Goal: Transaction & Acquisition: Purchase product/service

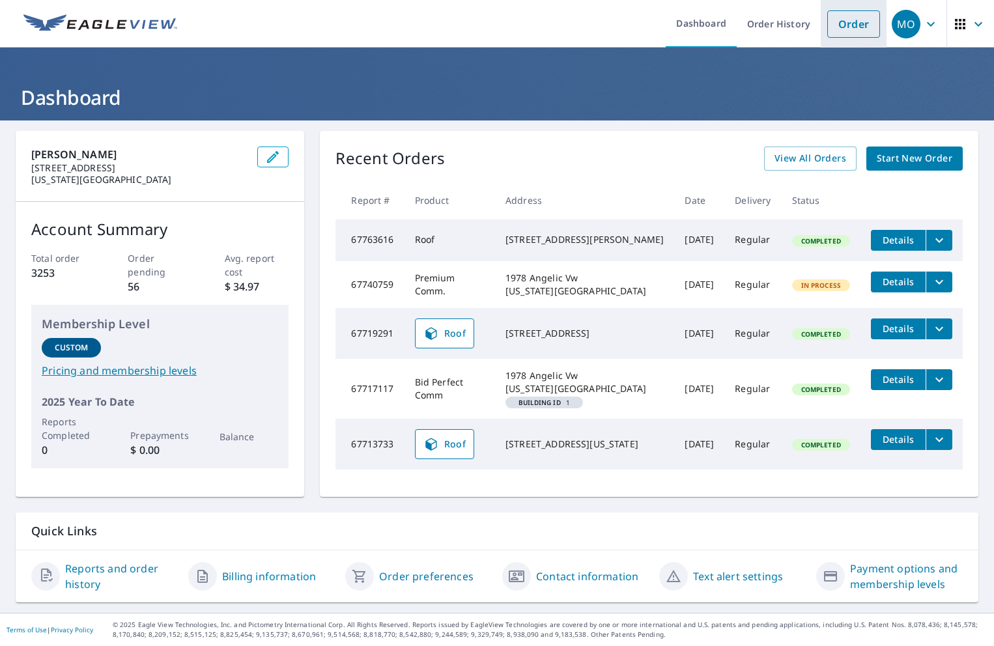
click at [833, 31] on link "Order" at bounding box center [853, 23] width 53 height 27
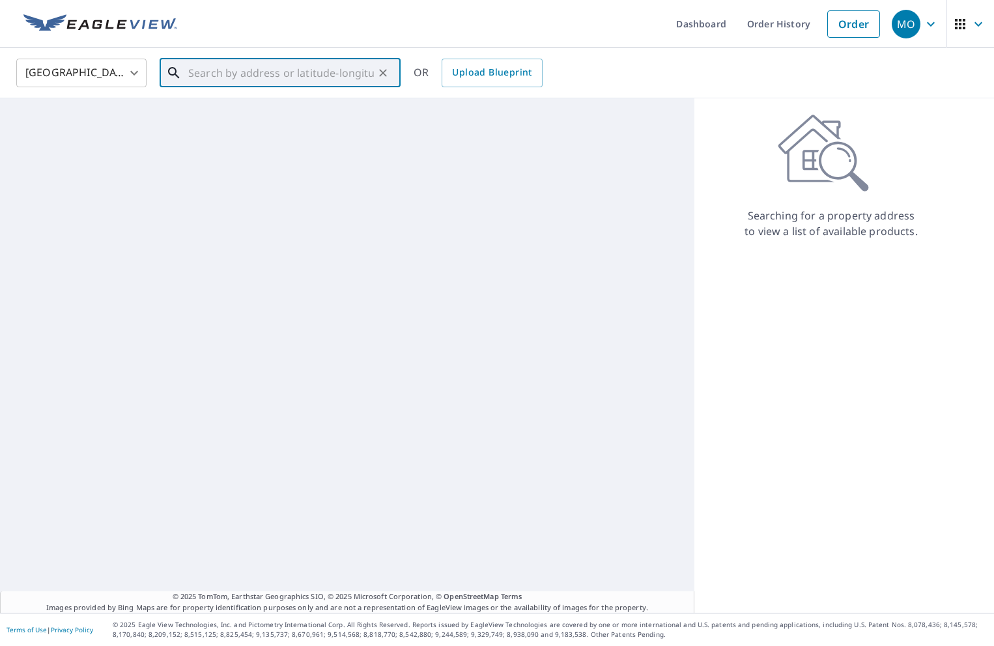
click at [253, 85] on input "text" at bounding box center [281, 73] width 186 height 36
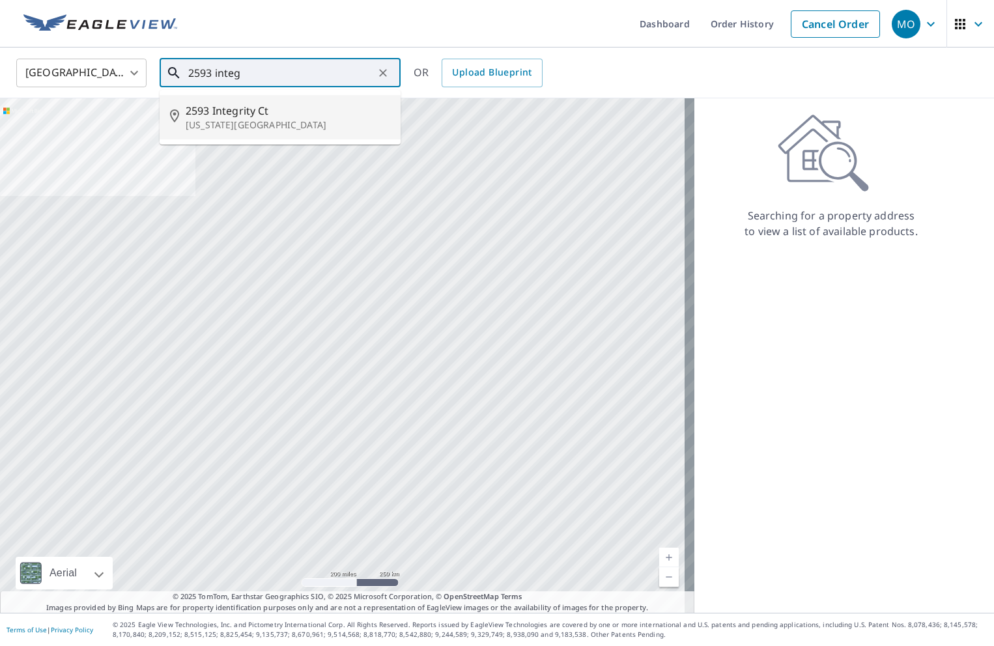
click at [274, 136] on li "2593 Integrity Ct Colorado Springs, CO 80918" at bounding box center [280, 117] width 241 height 44
type input "2593 Integrity Ct Colorado Springs, CO 80918"
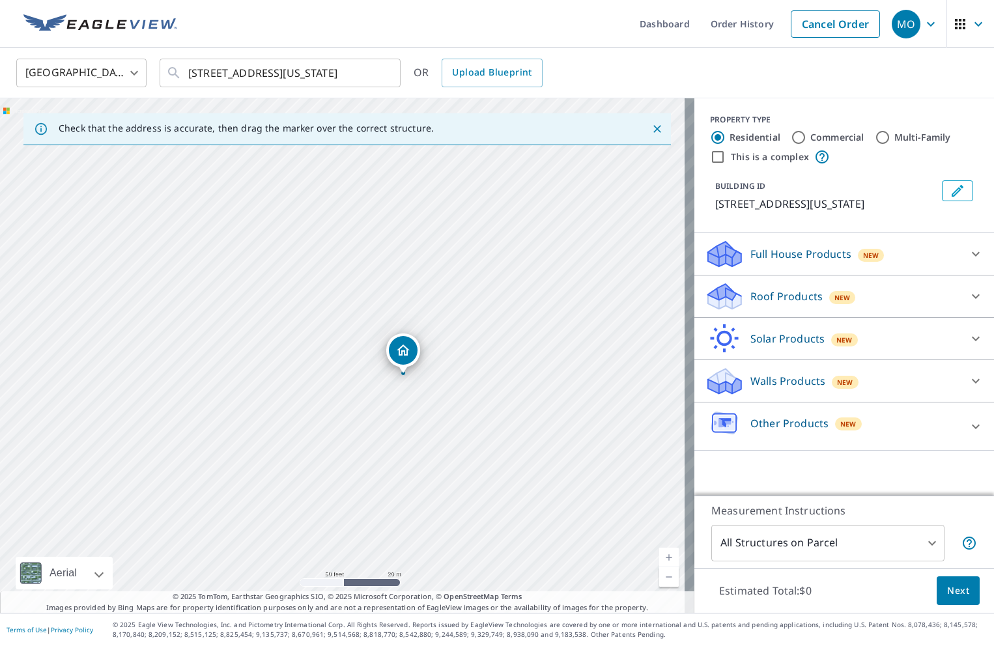
drag, startPoint x: 469, startPoint y: 364, endPoint x: 255, endPoint y: 366, distance: 213.7
click at [255, 366] on div "2593 Integrity Ct Colorado Springs, CO 80918" at bounding box center [347, 355] width 695 height 515
click at [929, 312] on div "Roof Products New" at bounding box center [832, 296] width 255 height 31
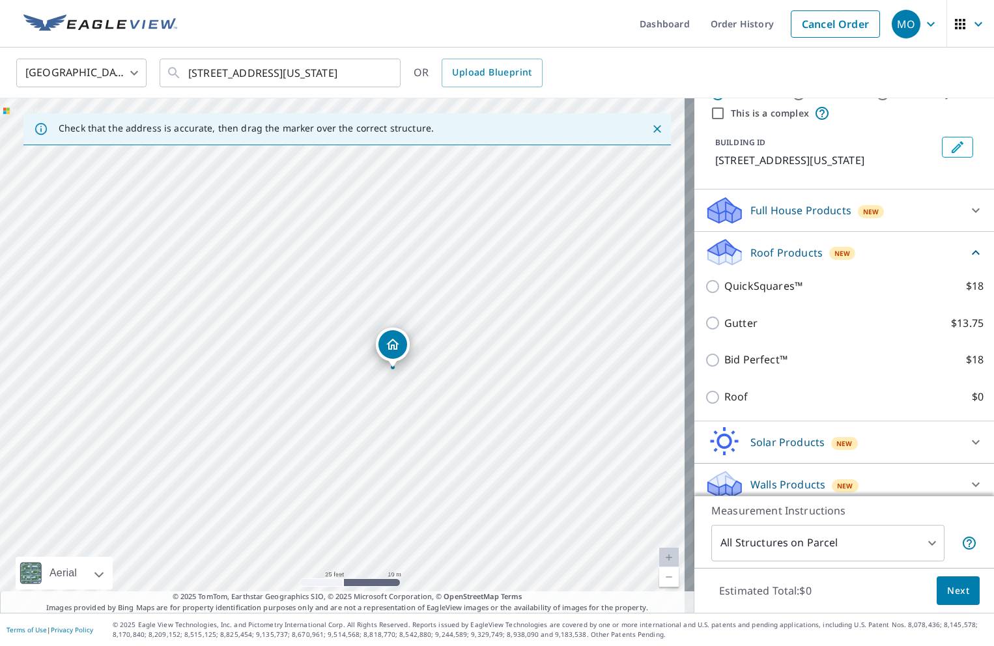
scroll to position [65, 0]
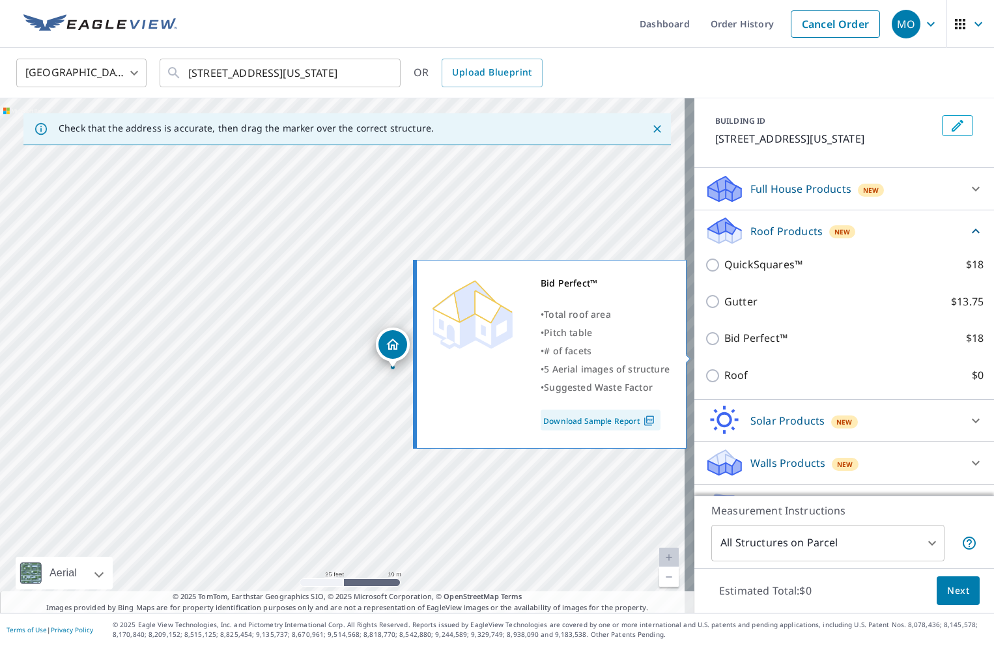
drag, startPoint x: 737, startPoint y: 350, endPoint x: 749, endPoint y: 368, distance: 21.7
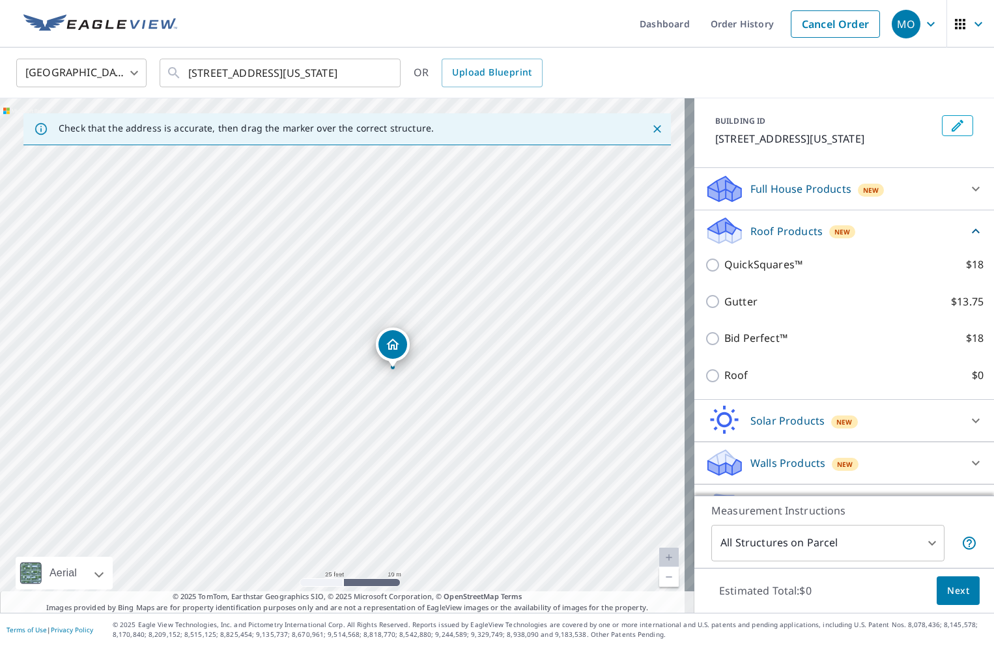
drag, startPoint x: 749, startPoint y: 368, endPoint x: 728, endPoint y: 331, distance: 42.3
click at [728, 321] on div "Gutter $13.75" at bounding box center [844, 301] width 279 height 37
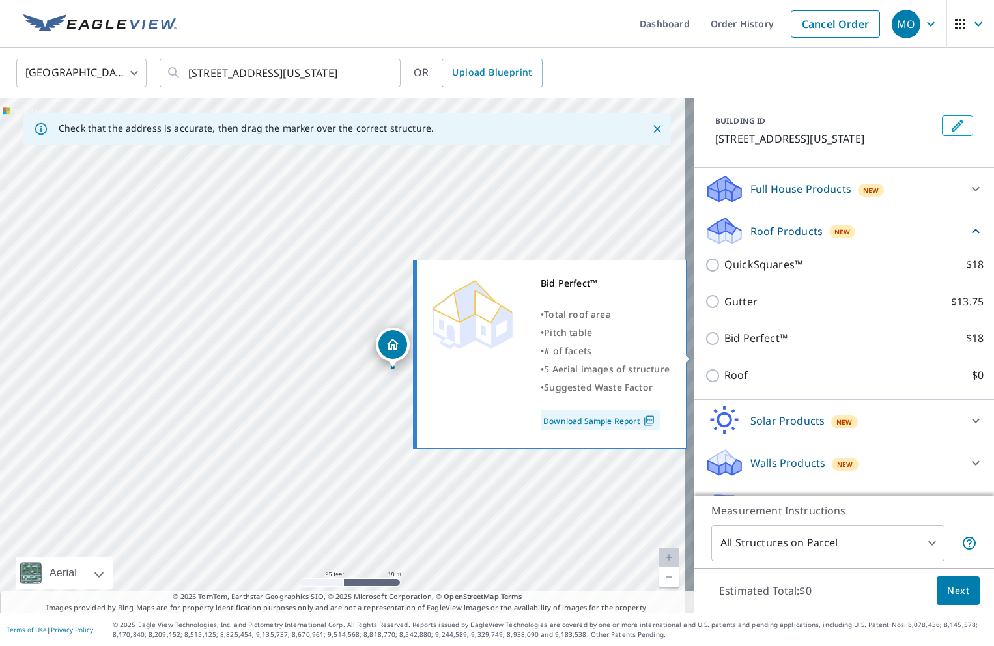
click at [637, 420] on link "Download Sample Report" at bounding box center [601, 420] width 120 height 21
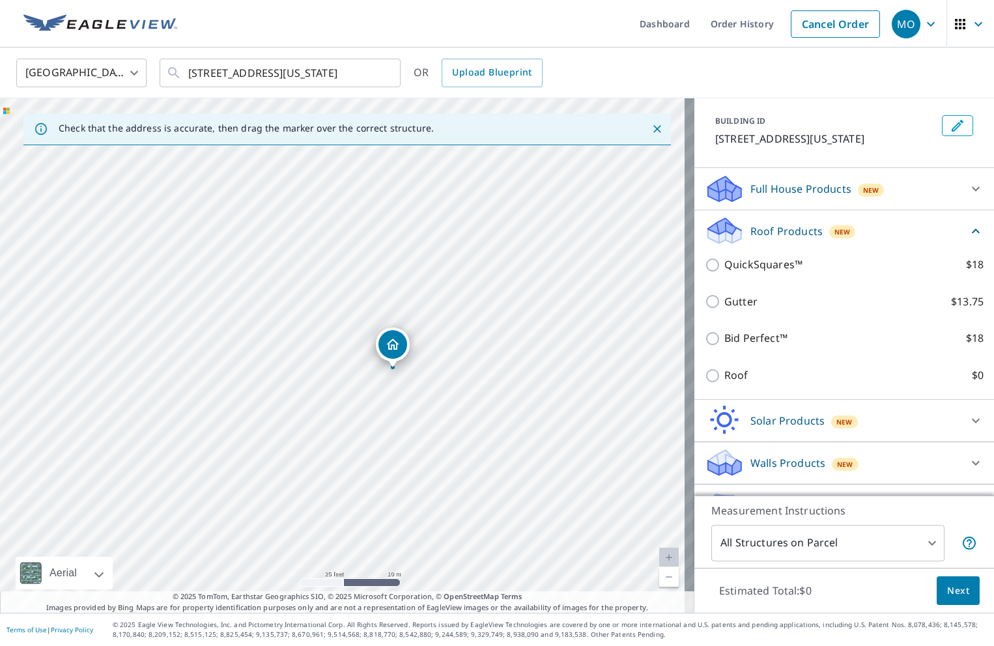
click at [915, 246] on div "Roof Products New" at bounding box center [836, 231] width 263 height 31
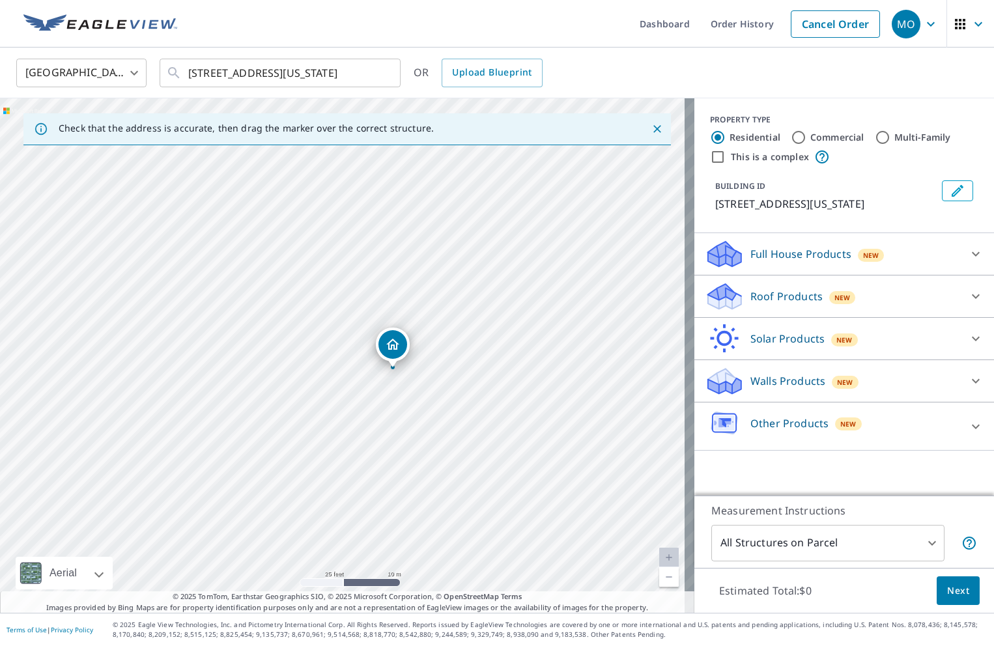
scroll to position [0, 0]
click at [897, 261] on div "Full House Products New" at bounding box center [832, 254] width 255 height 31
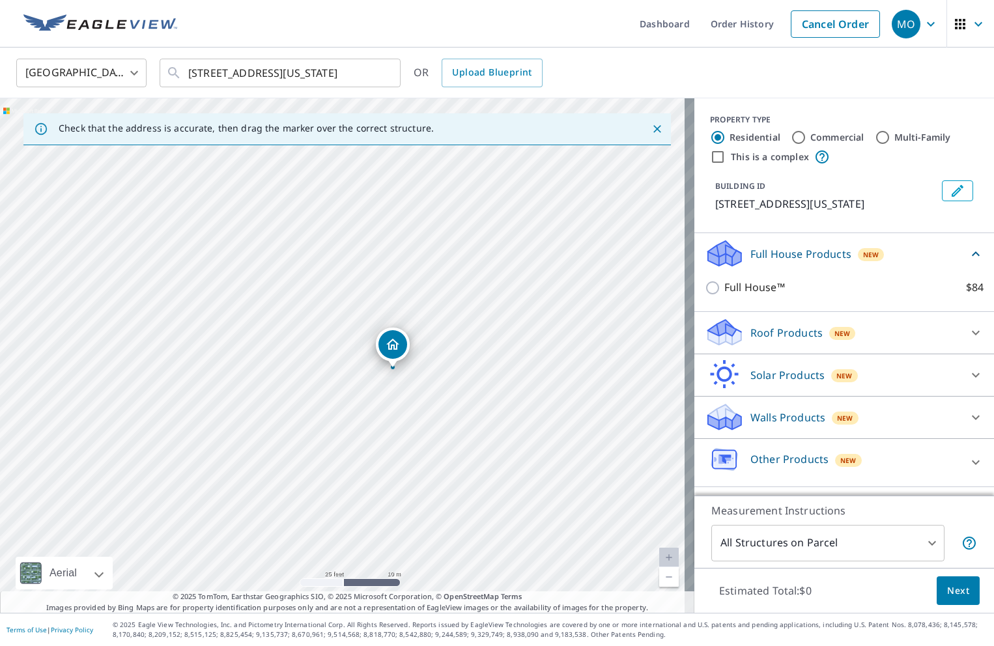
click at [862, 346] on div "Roof Products New" at bounding box center [832, 332] width 255 height 31
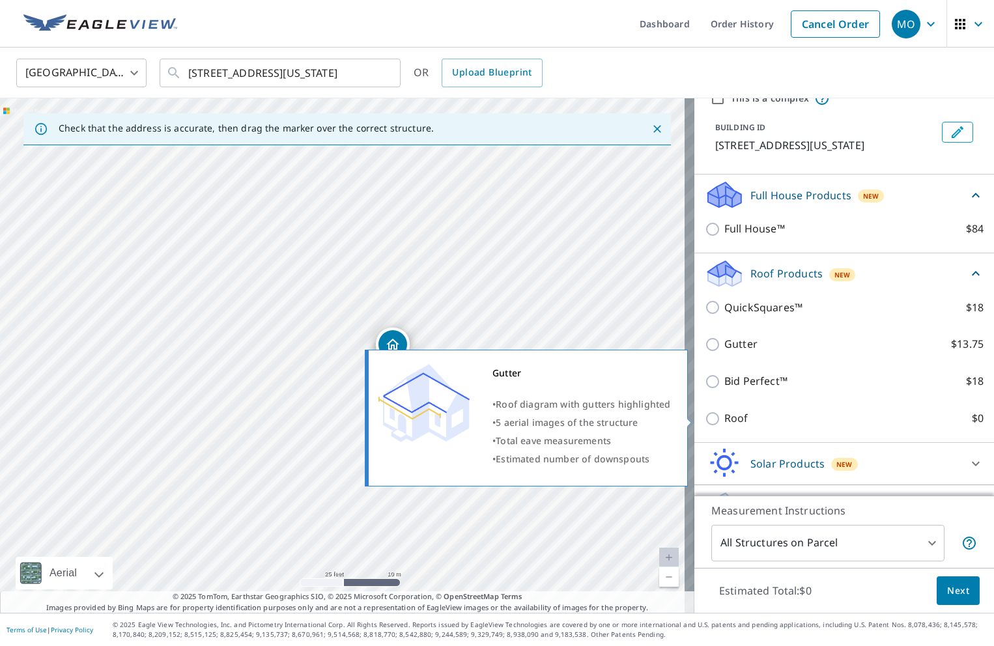
scroll to position [154, 0]
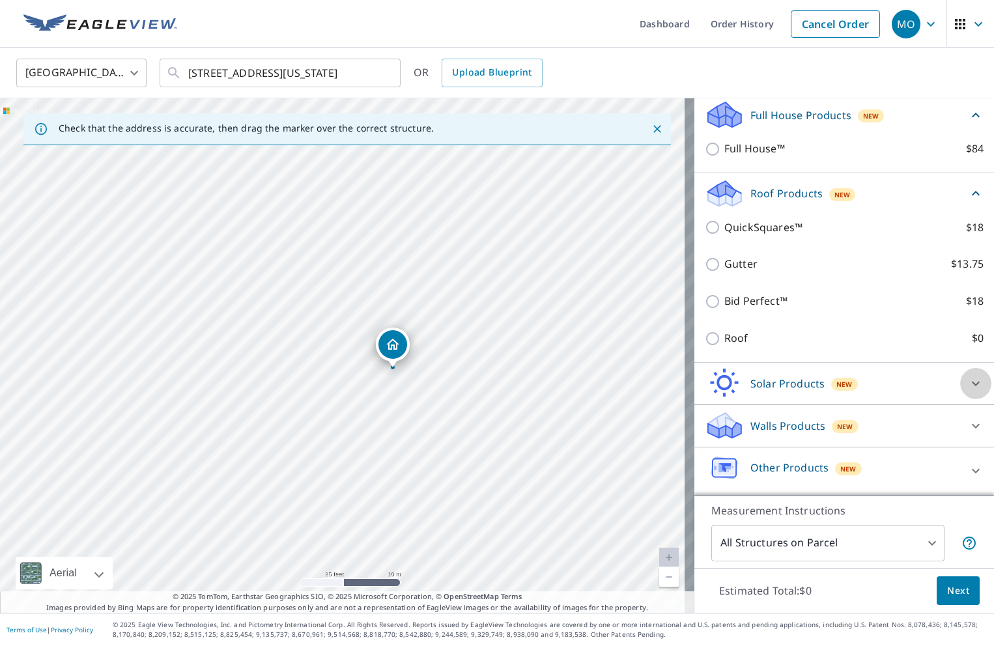
click at [960, 392] on div at bounding box center [975, 383] width 31 height 31
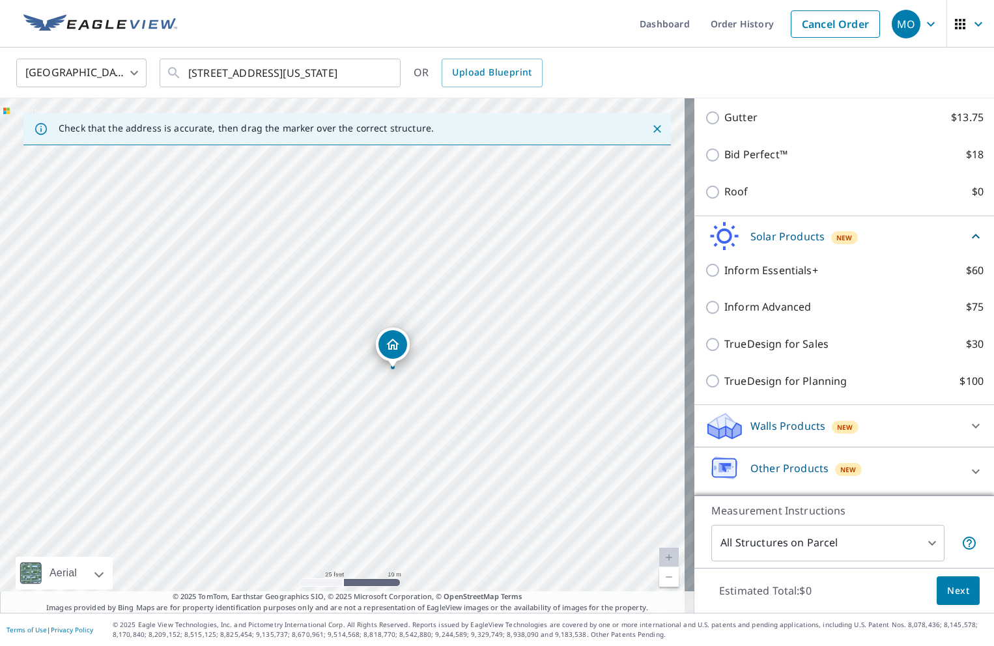
scroll to position [301, 0]
click at [919, 468] on div "Other Products New" at bounding box center [832, 471] width 255 height 37
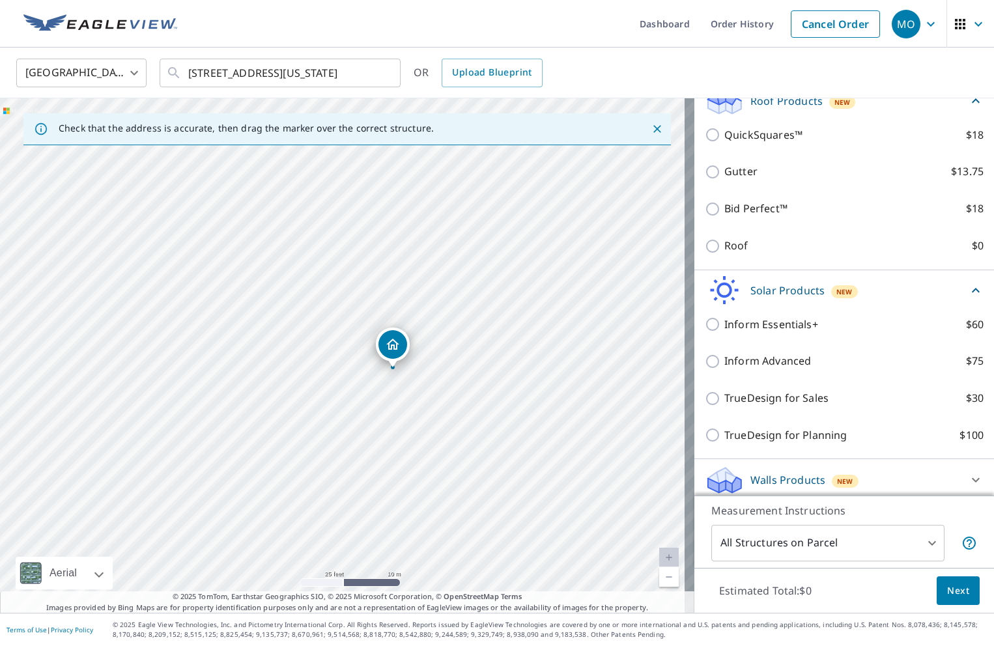
scroll to position [225, 0]
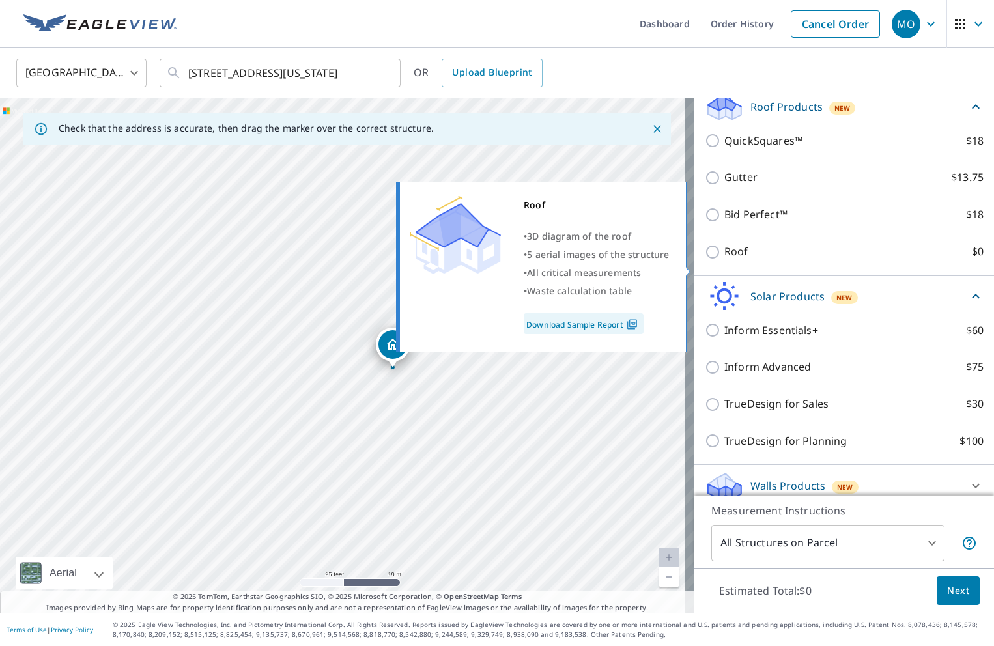
click at [561, 324] on link "Download Sample Report" at bounding box center [584, 323] width 120 height 21
click at [725, 260] on p "Roof" at bounding box center [737, 252] width 24 height 16
click at [717, 260] on input "Roof $0" at bounding box center [715, 252] width 20 height 16
checkbox input "true"
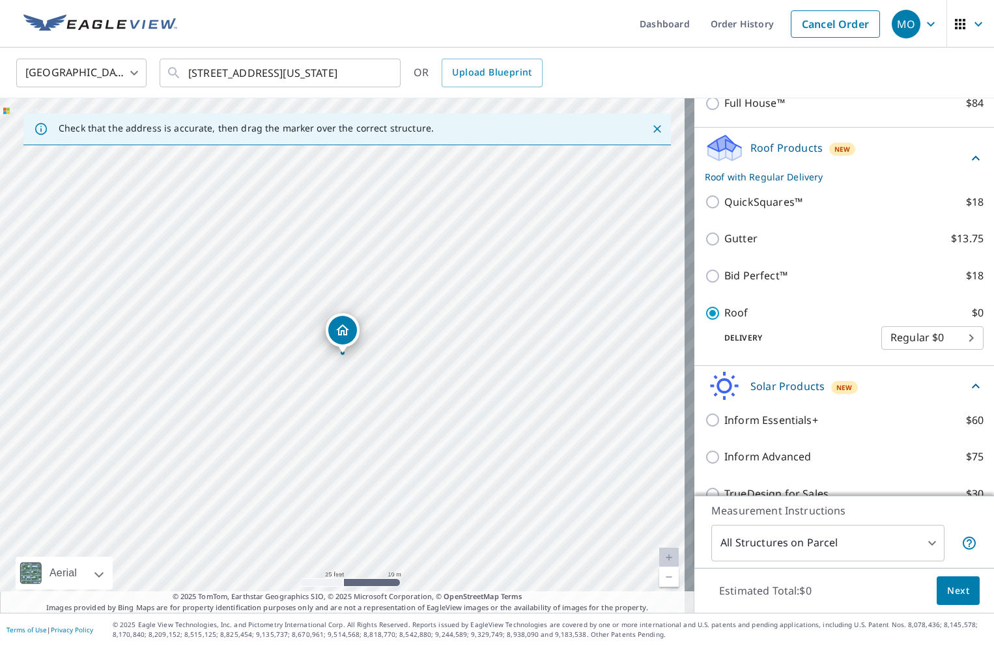
scroll to position [326, 0]
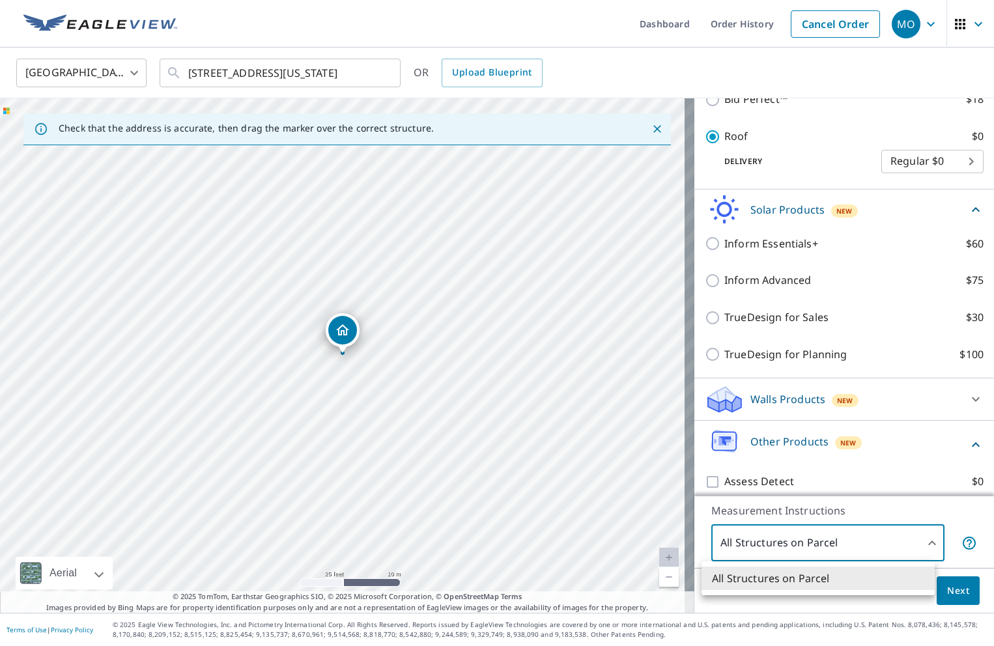
click at [863, 536] on body "MO MO Dashboard Order History Cancel Order MO United States US ​ 2593 Integrity…" at bounding box center [497, 323] width 994 height 646
click at [853, 525] on div at bounding box center [497, 323] width 994 height 646
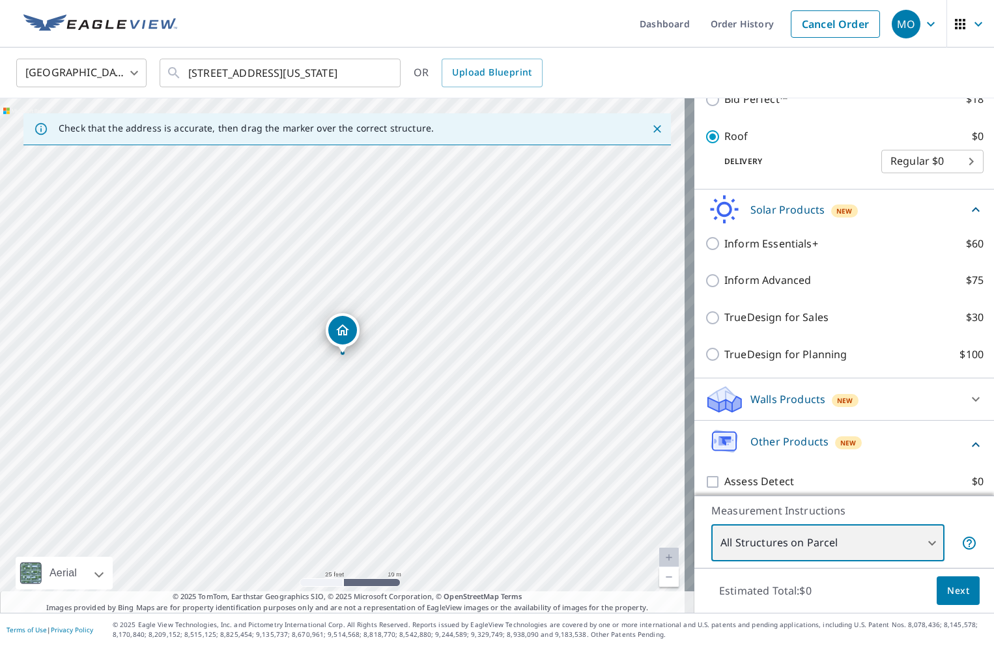
scroll to position [0, 0]
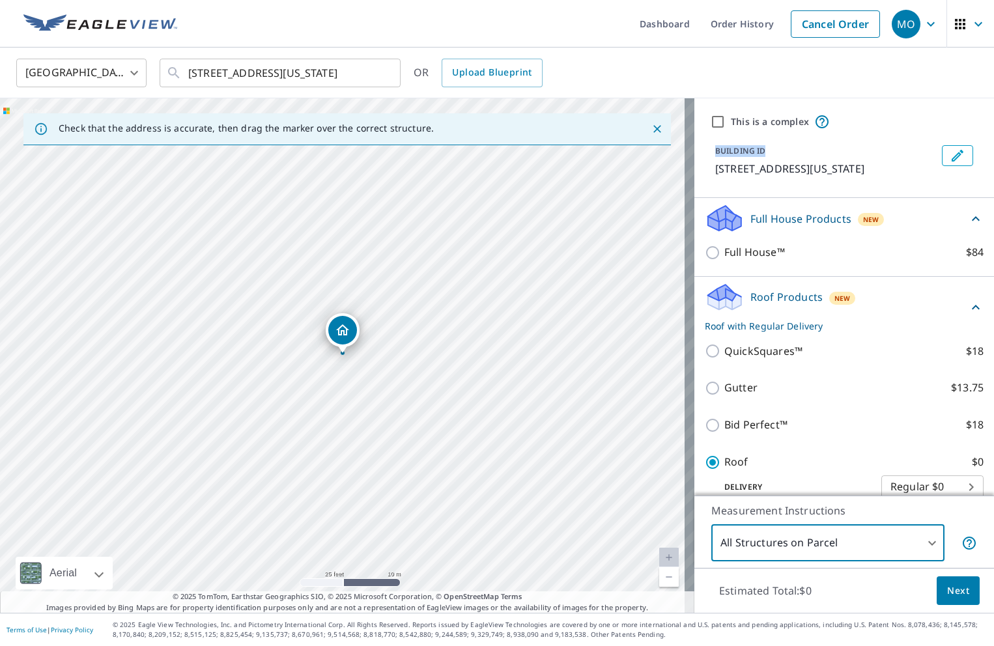
drag, startPoint x: 850, startPoint y: 134, endPoint x: 779, endPoint y: 147, distance: 73.0
click at [786, 147] on div "This is a complex BUILDING ID 2593 Integrity Ct, Colorado Springs, CO, 80918" at bounding box center [845, 148] width 300 height 100
click at [882, 116] on div "This is a complex" at bounding box center [844, 122] width 268 height 16
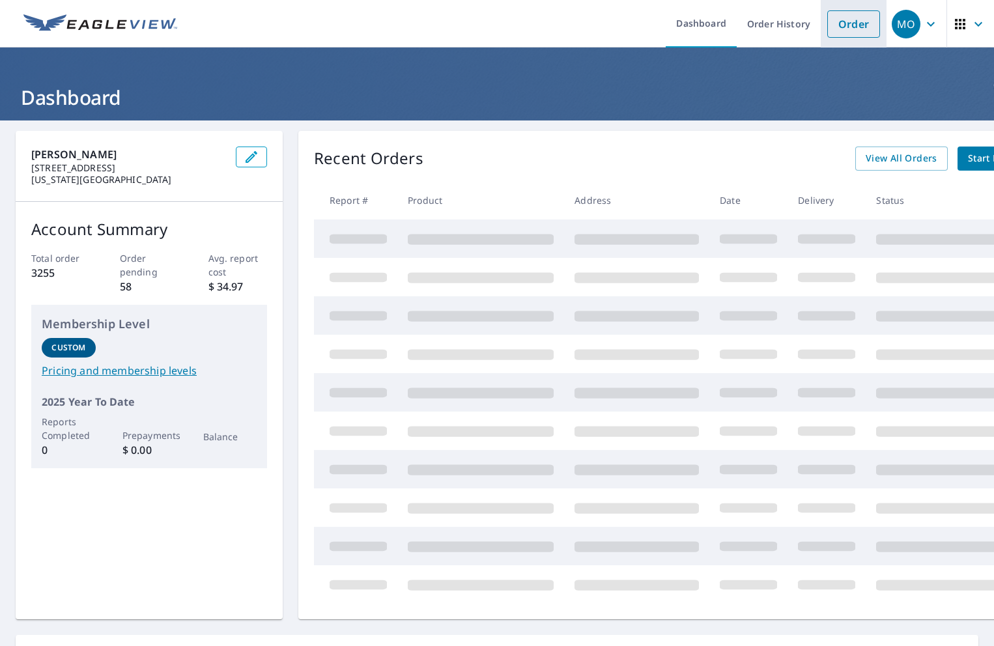
drag, startPoint x: 836, startPoint y: 24, endPoint x: 826, endPoint y: 25, distance: 9.9
click at [836, 24] on link "Order" at bounding box center [853, 23] width 53 height 27
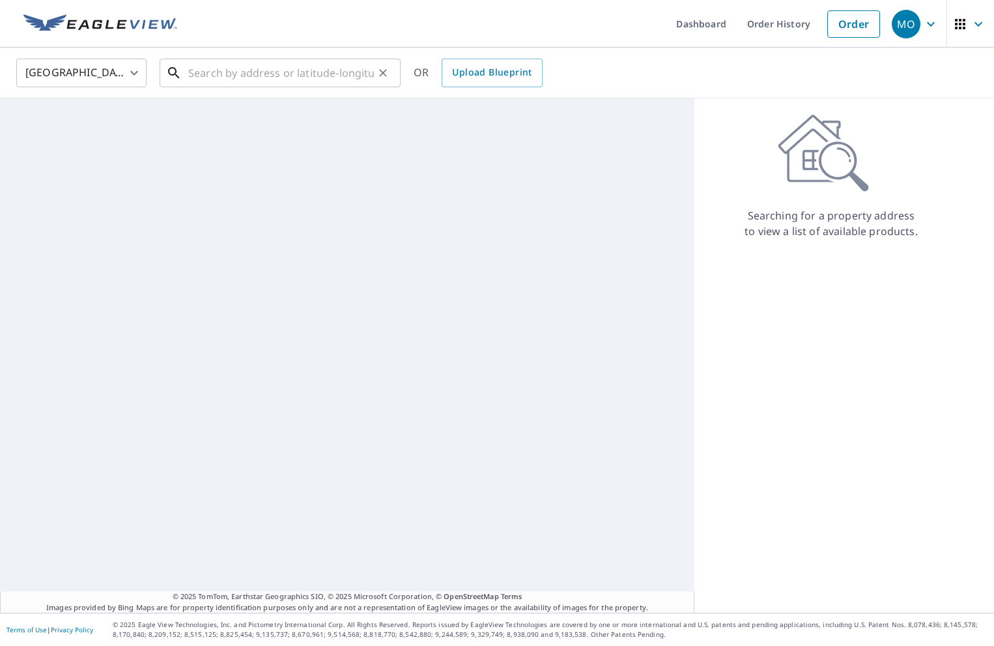
click at [291, 69] on input "text" at bounding box center [281, 73] width 186 height 36
paste input "7667 Crested [PERSON_NAME] Point"
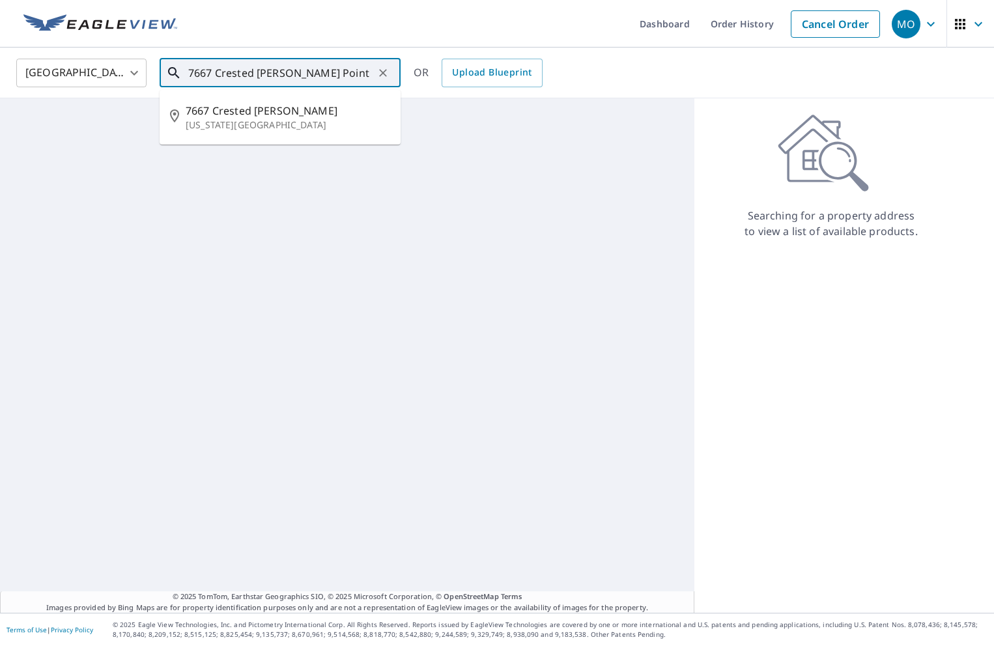
type input "7667 Crested [PERSON_NAME] Point"
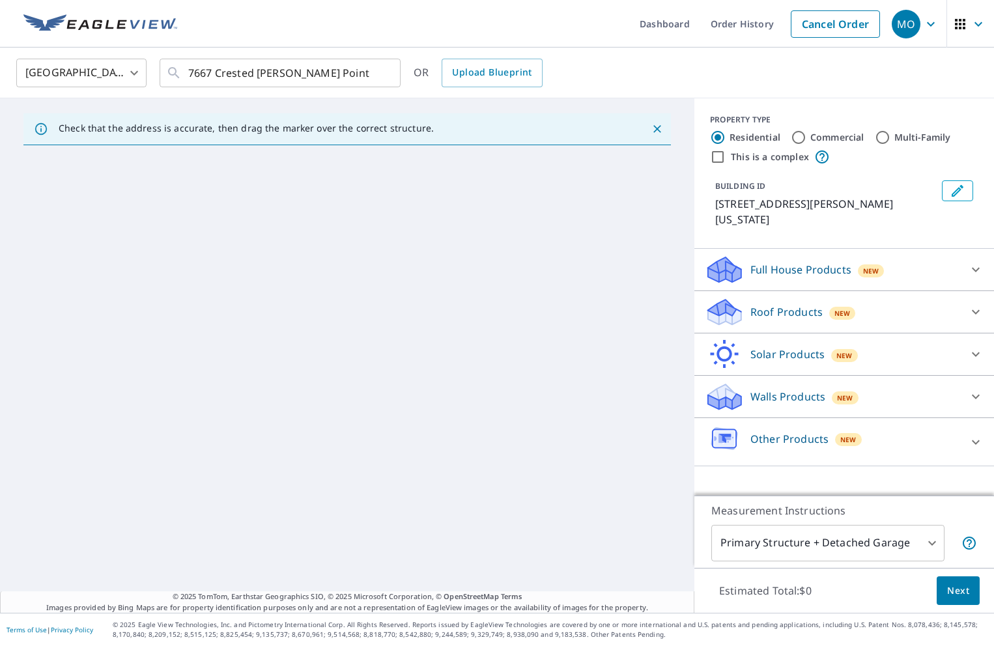
click at [874, 315] on div "Roof Products New" at bounding box center [832, 312] width 255 height 31
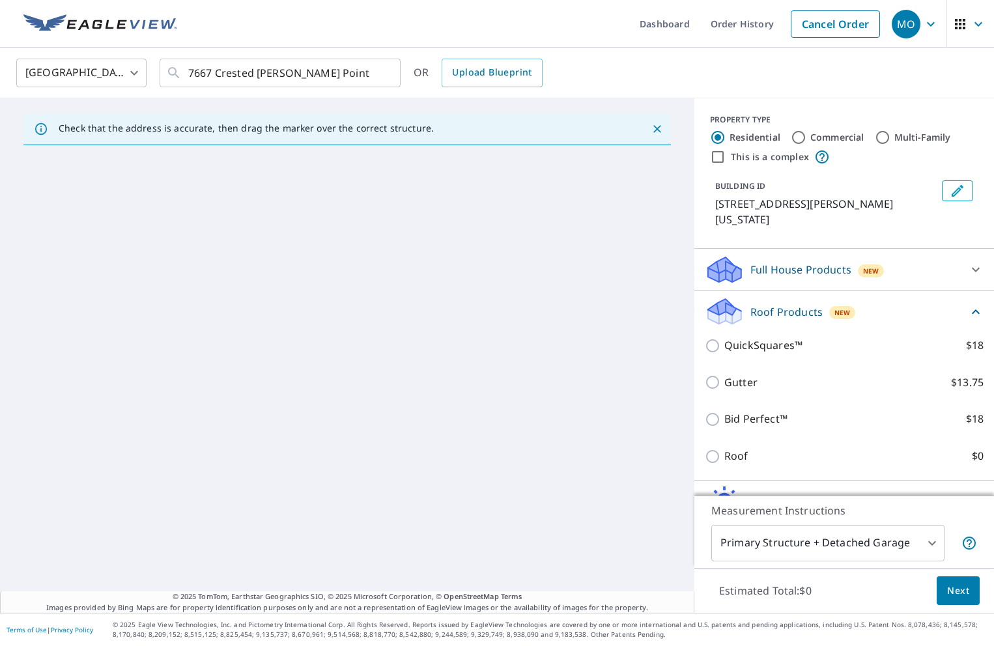
click at [740, 455] on label "Roof $0" at bounding box center [854, 456] width 259 height 16
click at [725, 455] on input "Roof $0" at bounding box center [715, 457] width 20 height 16
checkbox input "true"
type input "3"
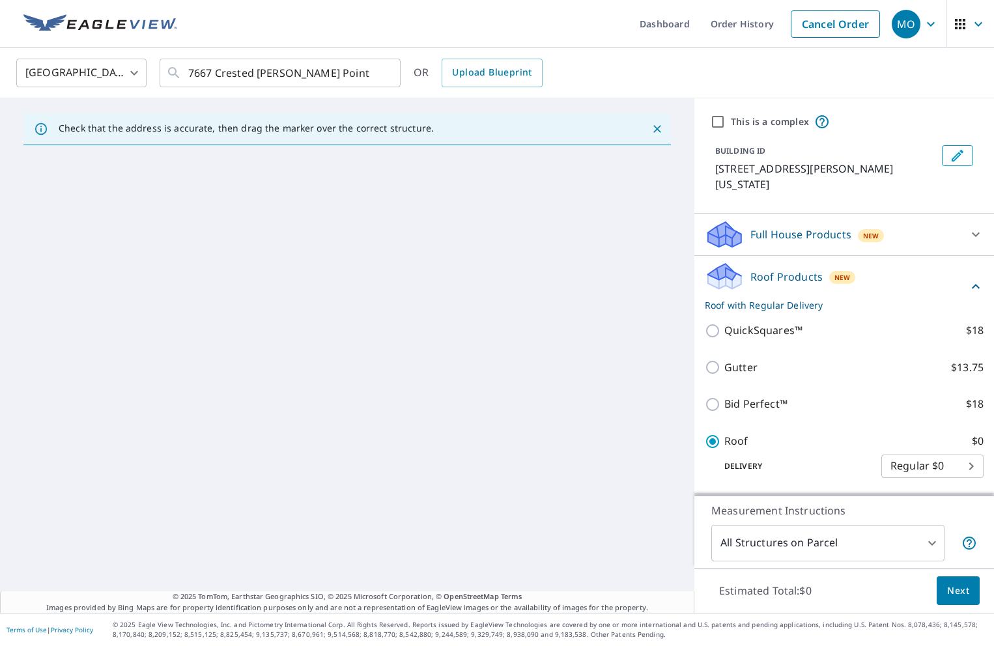
click at [404, 292] on div "Check that the address is accurate, then drag the marker over the correct struc…" at bounding box center [347, 355] width 695 height 515
click at [649, 126] on button "Close" at bounding box center [657, 129] width 17 height 17
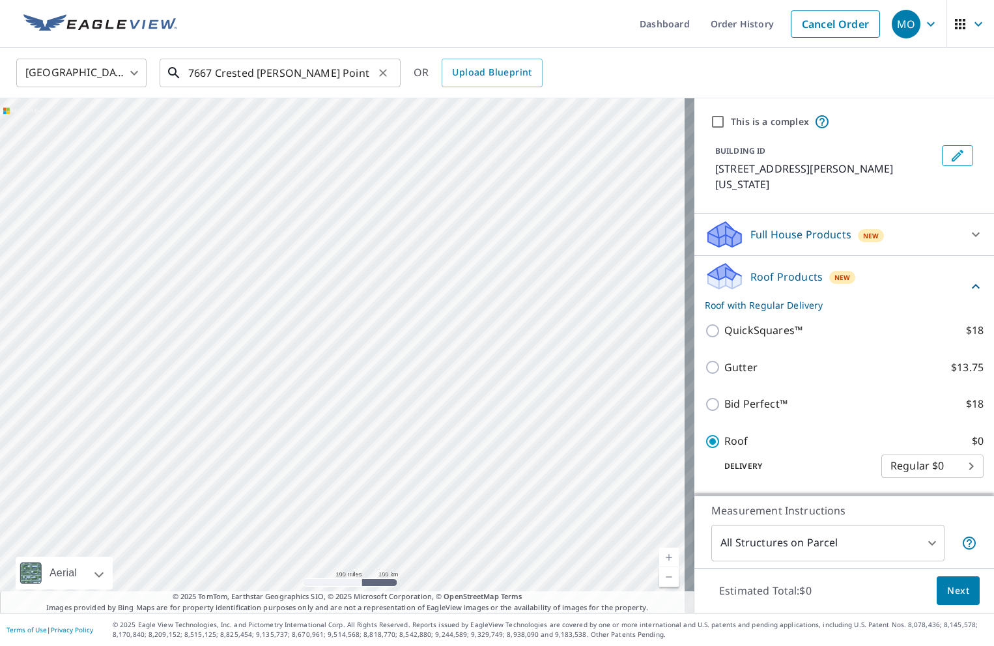
click at [315, 72] on input "7667 Crested [PERSON_NAME] Point" at bounding box center [281, 73] width 186 height 36
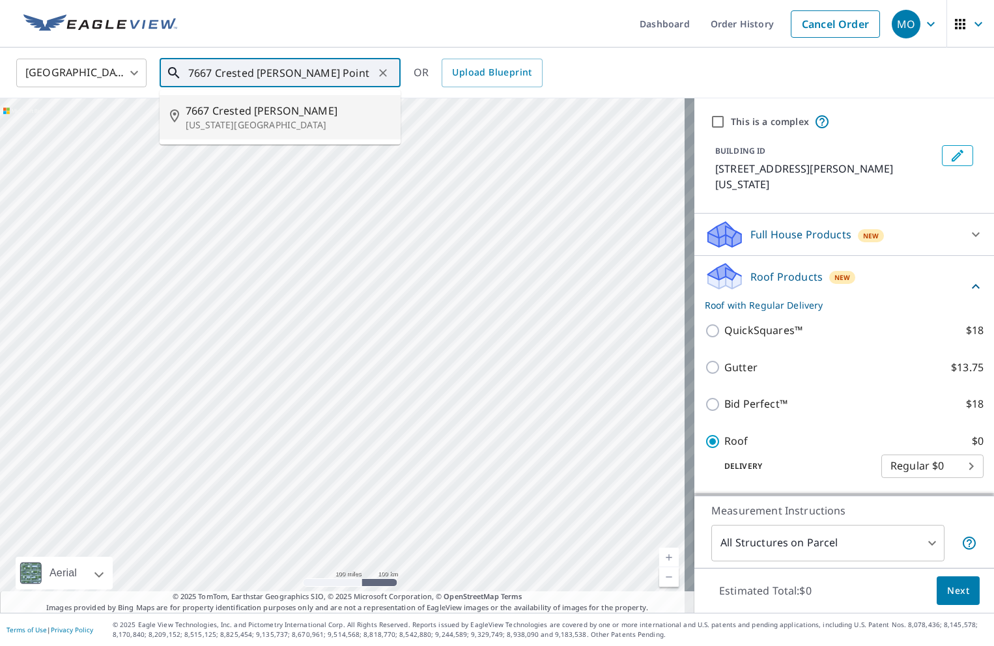
click at [315, 117] on span "7667 Crested [PERSON_NAME]" at bounding box center [288, 111] width 205 height 16
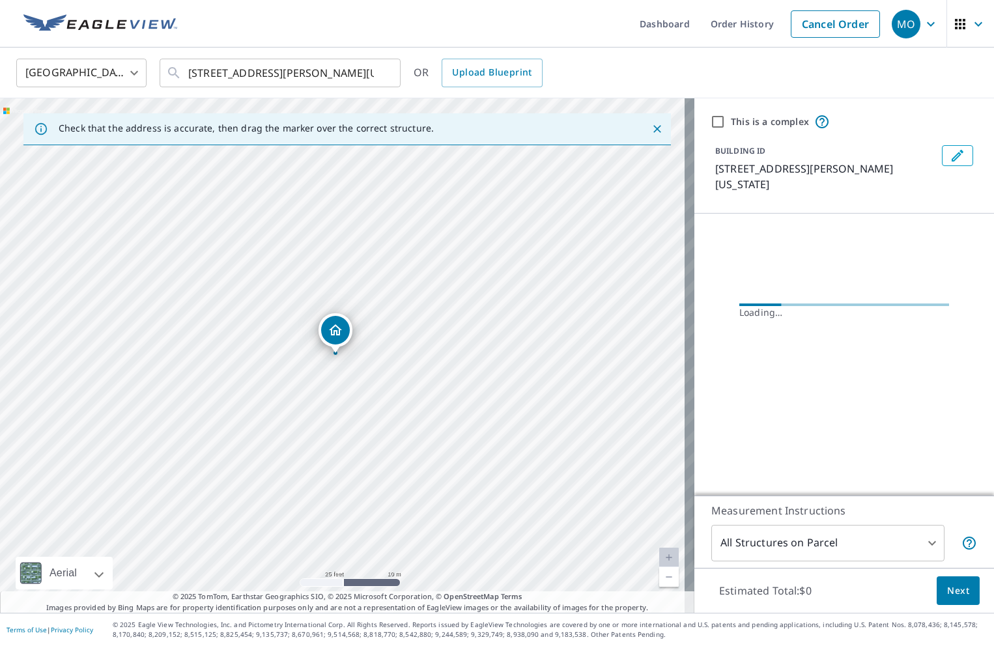
drag, startPoint x: 348, startPoint y: 440, endPoint x: 359, endPoint y: 387, distance: 54.6
click at [359, 387] on div "[STREET_ADDRESS][PERSON_NAME][US_STATE]" at bounding box center [347, 355] width 695 height 515
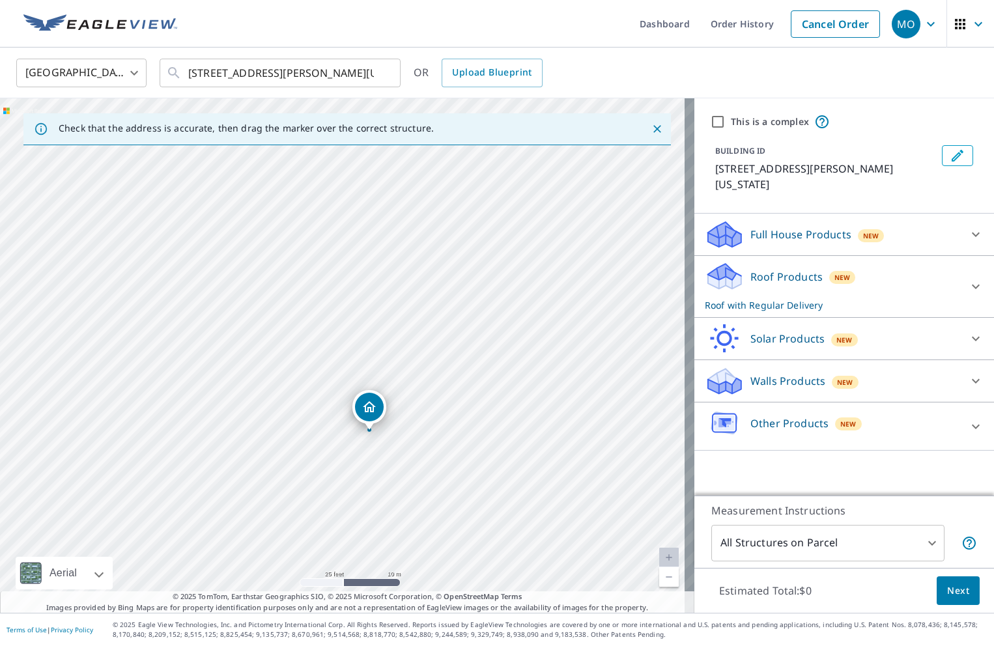
drag, startPoint x: 265, startPoint y: 307, endPoint x: 262, endPoint y: 300, distance: 7.9
click at [262, 300] on div "[STREET_ADDRESS][PERSON_NAME][US_STATE]" at bounding box center [347, 355] width 695 height 515
click at [329, 81] on input "[STREET_ADDRESS][PERSON_NAME][US_STATE]" at bounding box center [281, 73] width 186 height 36
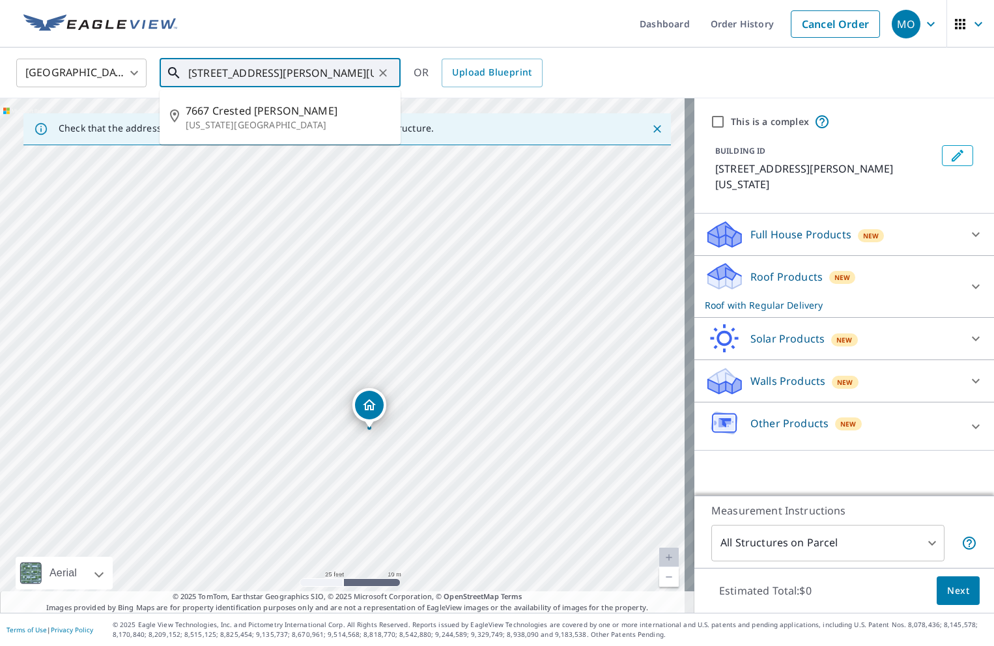
click at [329, 81] on input "[STREET_ADDRESS][PERSON_NAME][US_STATE]" at bounding box center [281, 73] width 186 height 36
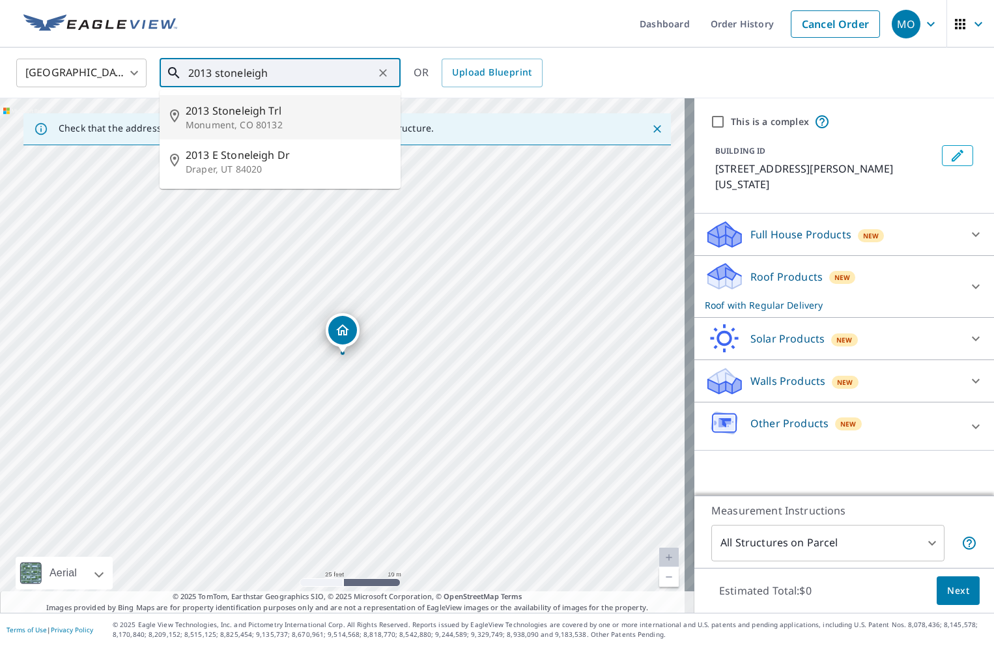
click at [243, 113] on span "2013 Stoneleigh Trl" at bounding box center [288, 111] width 205 height 16
type input "2013 [GEOGRAPHIC_DATA]"
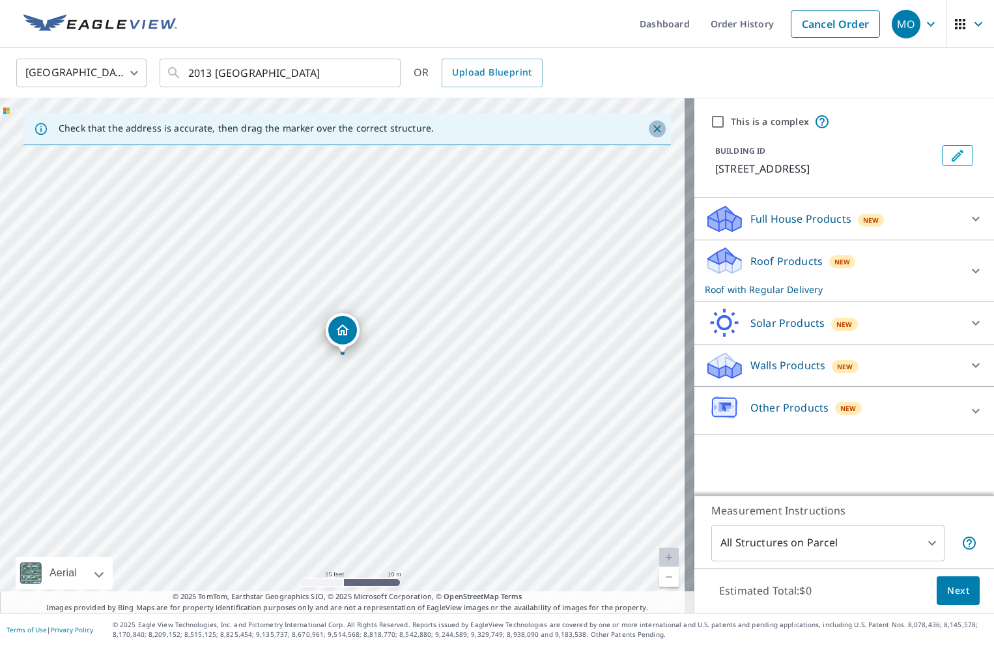
click at [651, 128] on icon "Close" at bounding box center [657, 128] width 13 height 13
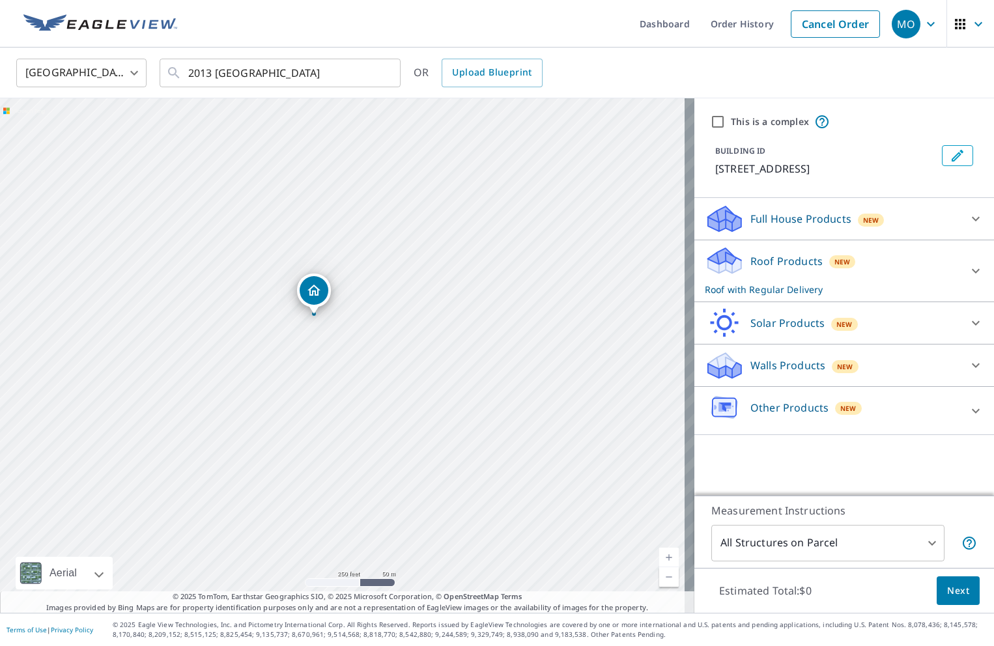
drag, startPoint x: 253, startPoint y: 287, endPoint x: 295, endPoint y: 347, distance: 72.5
click at [295, 347] on div "2013 [GEOGRAPHIC_DATA]" at bounding box center [347, 355] width 695 height 515
drag, startPoint x: 384, startPoint y: 390, endPoint x: 341, endPoint y: 401, distance: 44.4
click at [341, 401] on div "2013 [GEOGRAPHIC_DATA]" at bounding box center [347, 355] width 695 height 515
drag, startPoint x: 283, startPoint y: 388, endPoint x: 247, endPoint y: 371, distance: 40.5
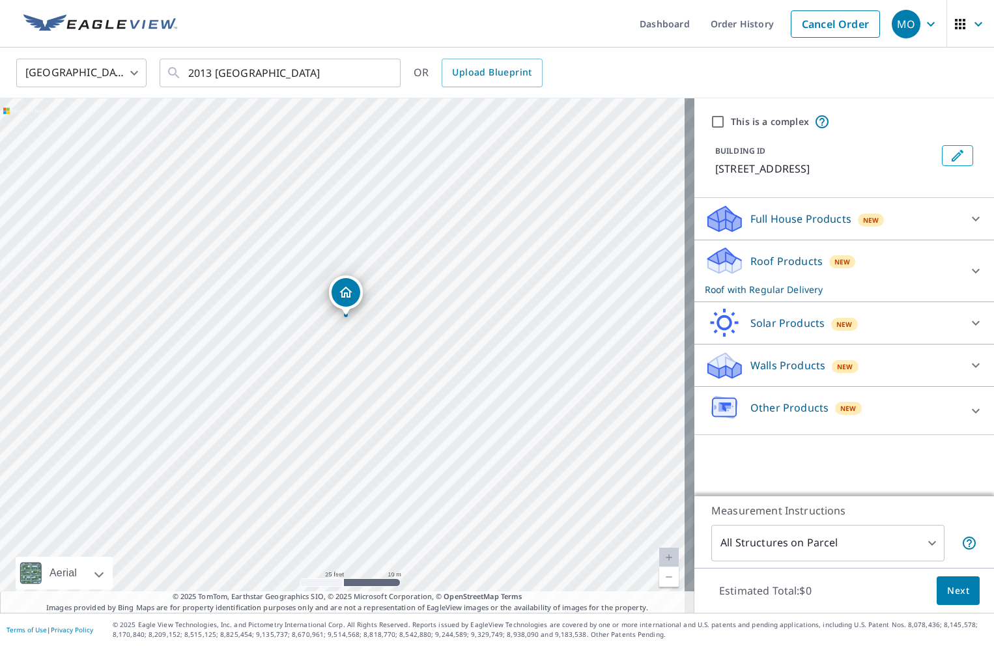
click at [247, 371] on div "2013 [GEOGRAPHIC_DATA]" at bounding box center [347, 355] width 695 height 515
click at [893, 231] on div "Full House Products New" at bounding box center [832, 219] width 255 height 31
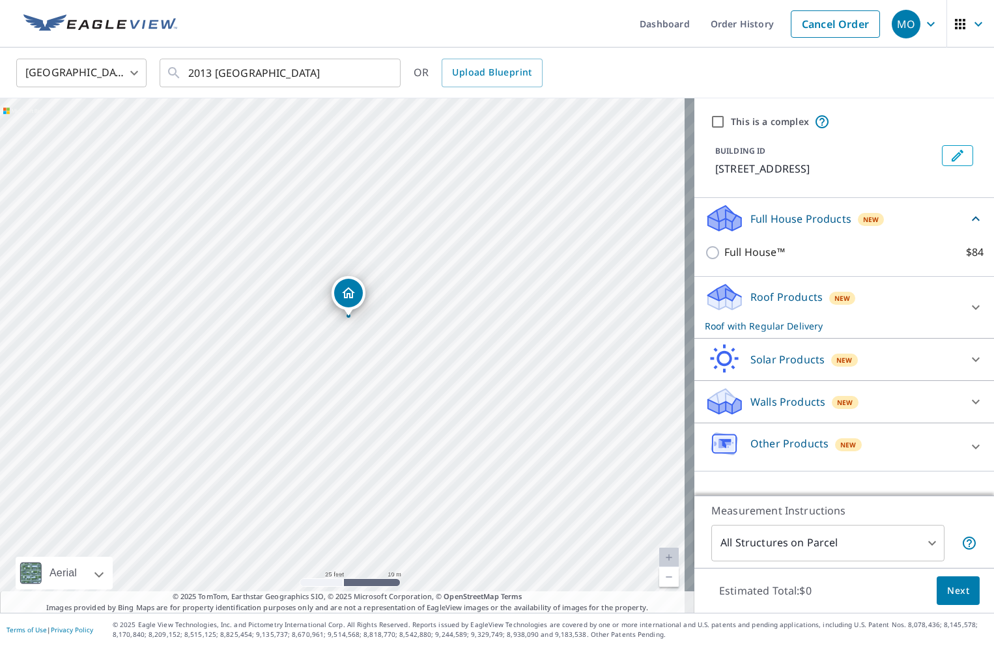
click at [795, 296] on p "Roof Products" at bounding box center [787, 297] width 72 height 16
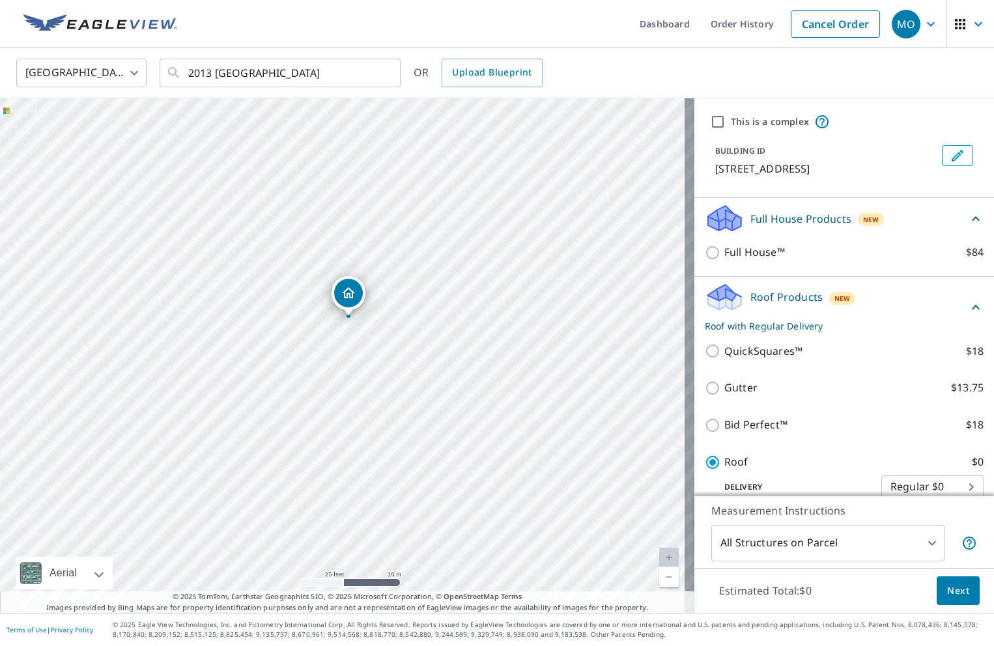
click at [947, 589] on span "Next" at bounding box center [958, 591] width 22 height 16
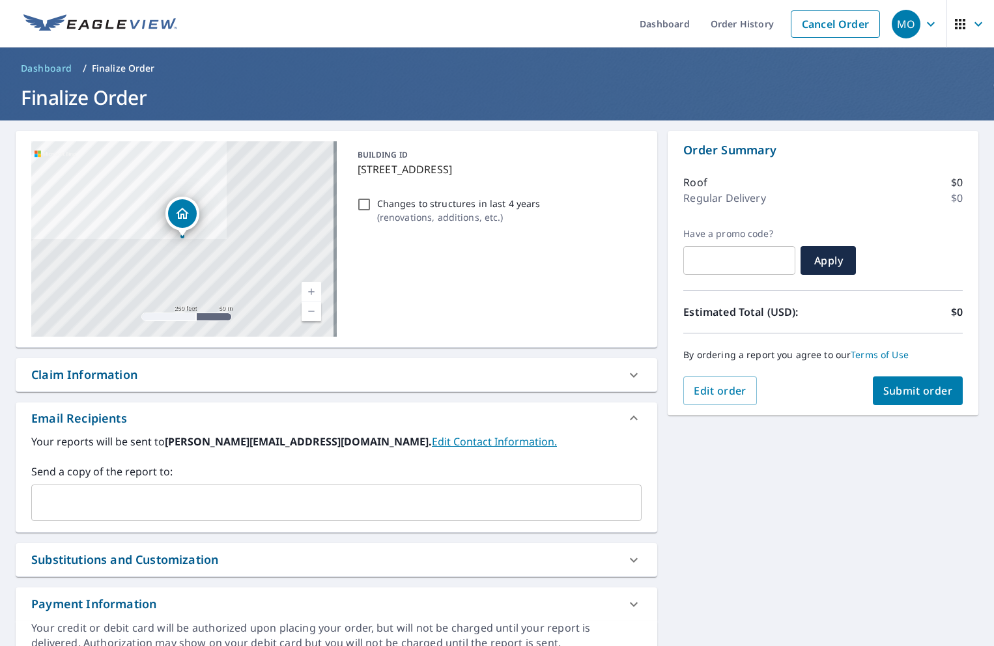
click at [900, 396] on span "Submit order" at bounding box center [919, 391] width 70 height 14
checkbox input "true"
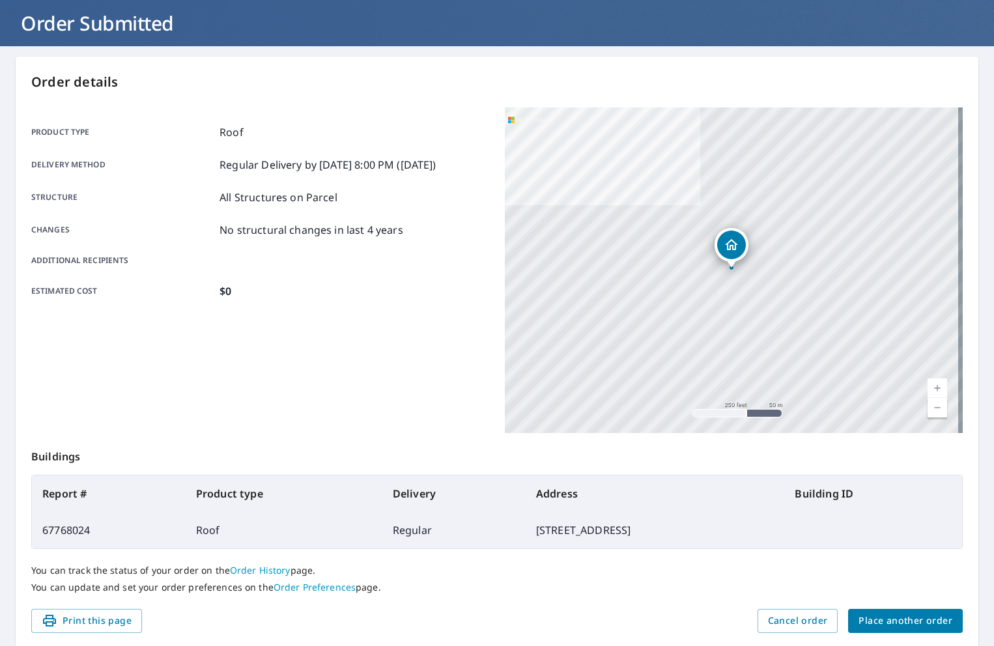
scroll to position [121, 0]
